Goal: Information Seeking & Learning: Learn about a topic

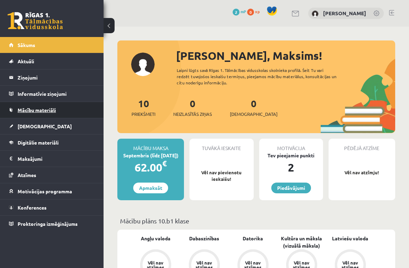
click at [52, 113] on link "Mācību materiāli" at bounding box center [52, 110] width 86 height 16
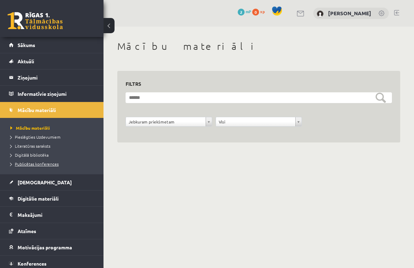
click at [47, 162] on span "Publicētas konferences" at bounding box center [34, 164] width 48 height 6
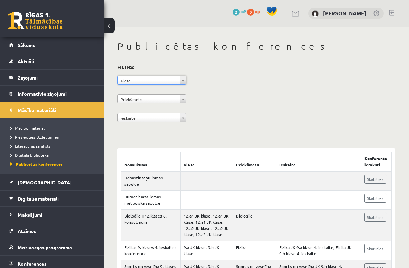
click at [179, 103] on div "Priekšmets" at bounding box center [151, 98] width 69 height 9
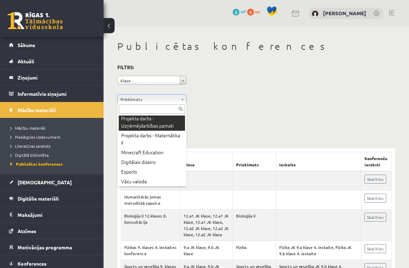
scroll to position [484, 0]
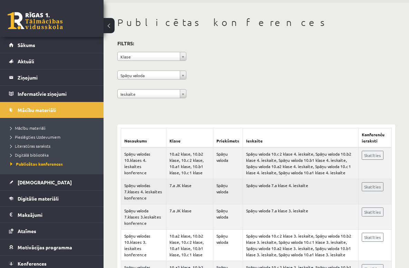
scroll to position [26, 0]
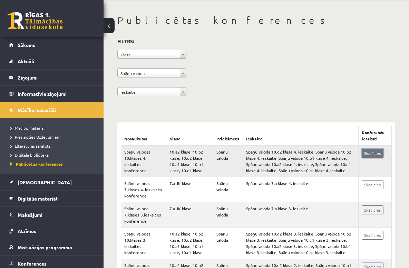
click at [375, 155] on link "Skatīties" at bounding box center [373, 152] width 22 height 9
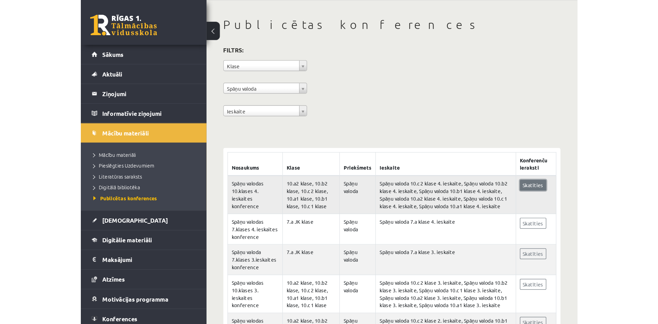
scroll to position [20, 0]
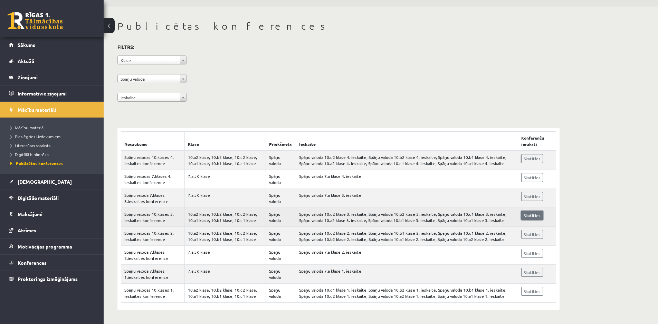
click at [409, 214] on link "Skatīties" at bounding box center [532, 215] width 22 height 9
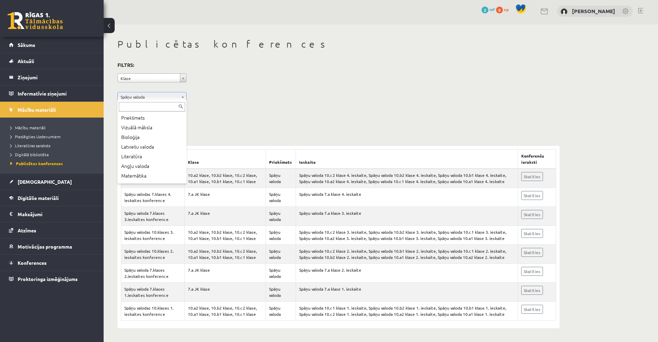
scroll to position [465, 0]
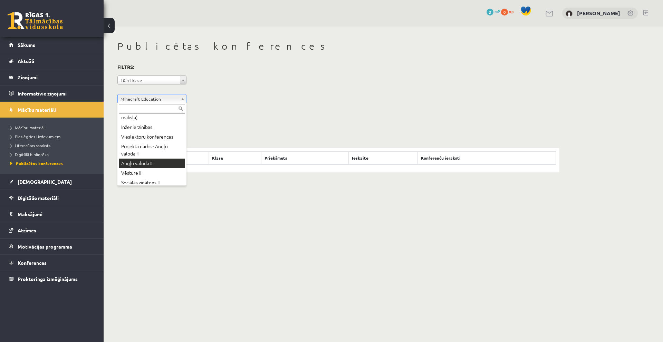
scroll to position [231, 0]
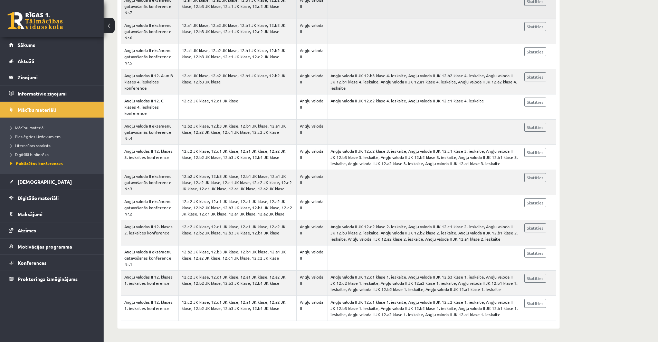
scroll to position [203, 0]
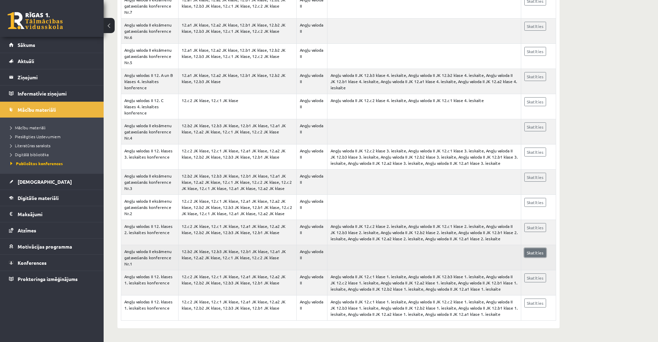
click at [538, 250] on link "Skatīties" at bounding box center [535, 253] width 22 height 9
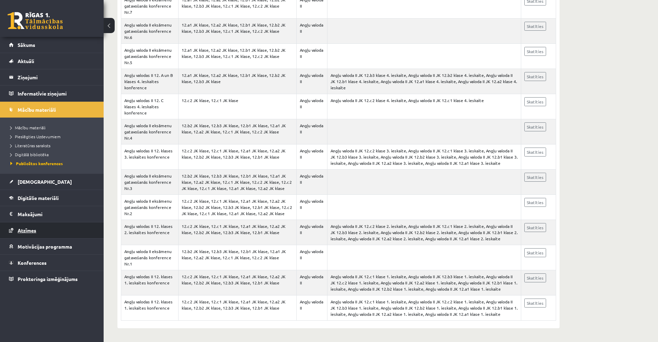
click at [61, 231] on link "Atzīmes" at bounding box center [52, 231] width 86 height 16
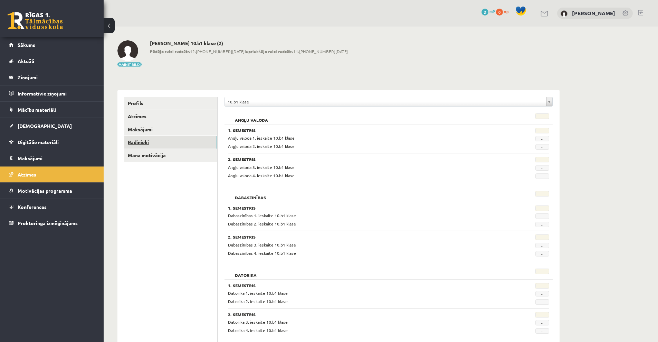
click at [143, 142] on link "Radinieki" at bounding box center [170, 142] width 93 height 13
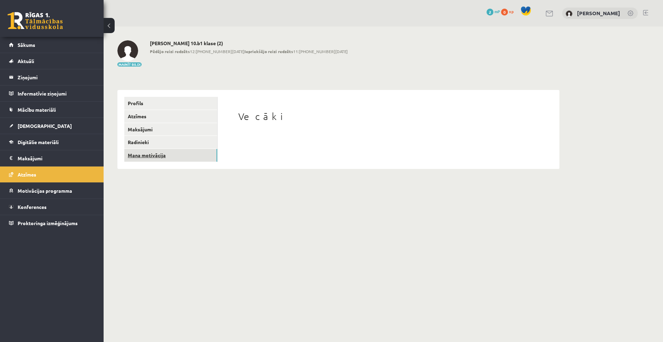
click at [168, 156] on link "Mana motivācija" at bounding box center [170, 155] width 93 height 13
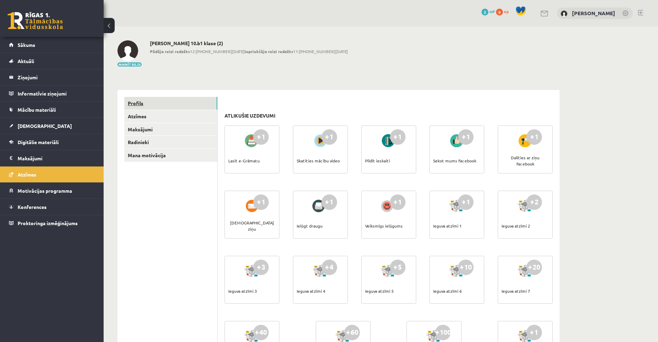
click at [148, 106] on link "Profils" at bounding box center [170, 103] width 93 height 13
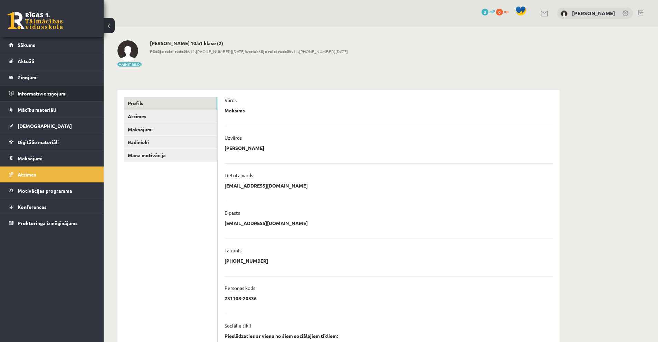
click at [47, 90] on legend "Informatīvie ziņojumi 0" at bounding box center [56, 94] width 77 height 16
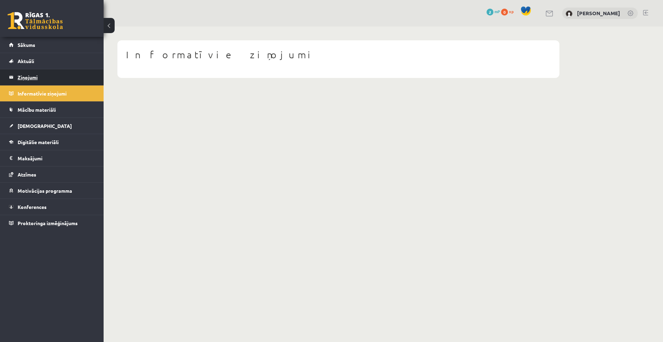
click at [22, 80] on legend "Ziņojumi 0" at bounding box center [56, 77] width 77 height 16
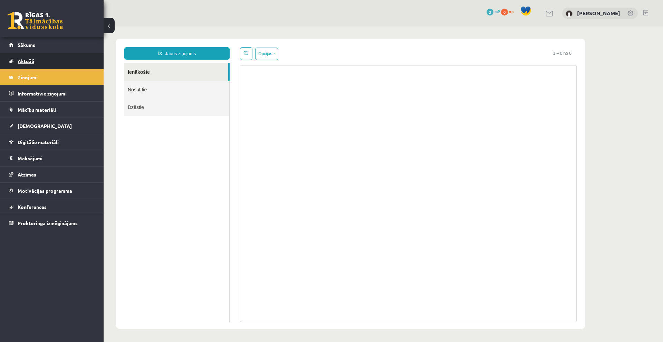
click at [27, 62] on span "Aktuāli" at bounding box center [26, 61] width 17 height 6
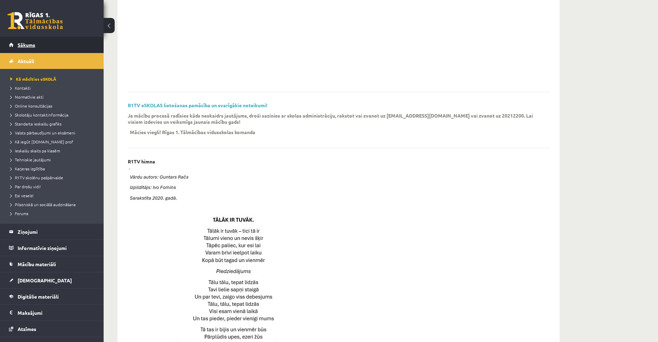
scroll to position [139, 0]
click at [20, 45] on span "Sākums" at bounding box center [27, 45] width 18 height 6
